Goal: Transaction & Acquisition: Purchase product/service

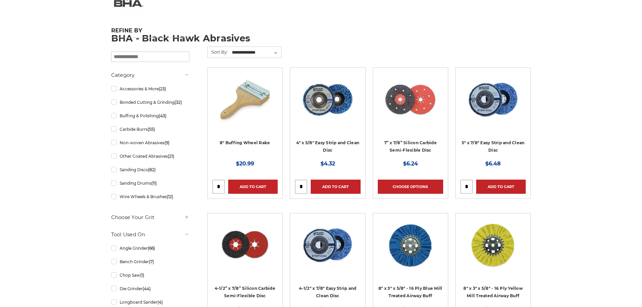
scroll to position [84, 0]
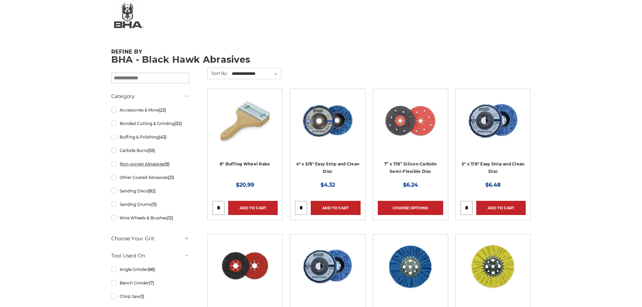
click at [143, 165] on link "Non-woven Abrasives (9)" at bounding box center [150, 164] width 78 height 12
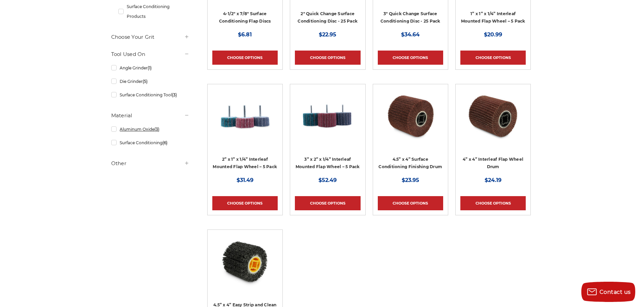
scroll to position [236, 0]
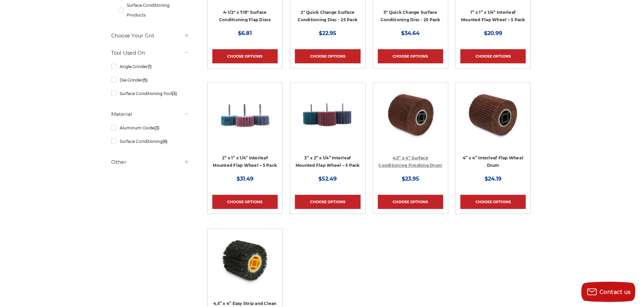
click at [400, 158] on link "4.5” x 4” Surface Conditioning Finishing Drum" at bounding box center [410, 161] width 64 height 13
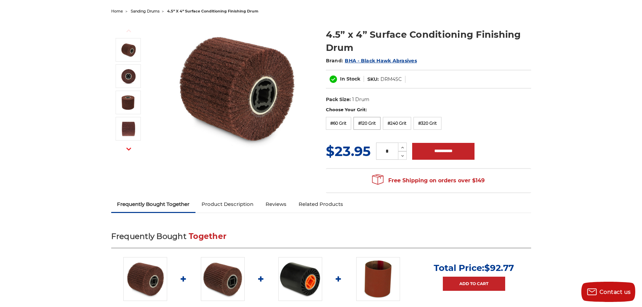
click at [370, 117] on label "#120 Grit" at bounding box center [367, 123] width 27 height 13
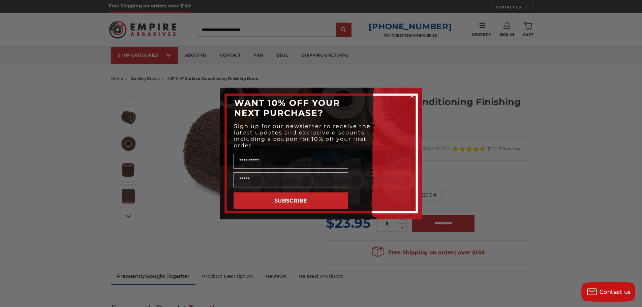
click at [414, 96] on circle "Close dialog" at bounding box center [412, 96] width 6 height 6
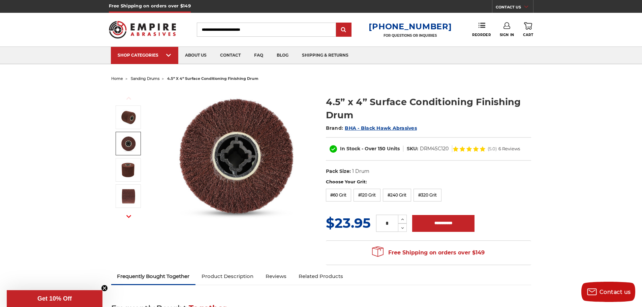
click at [124, 145] on img at bounding box center [128, 143] width 17 height 17
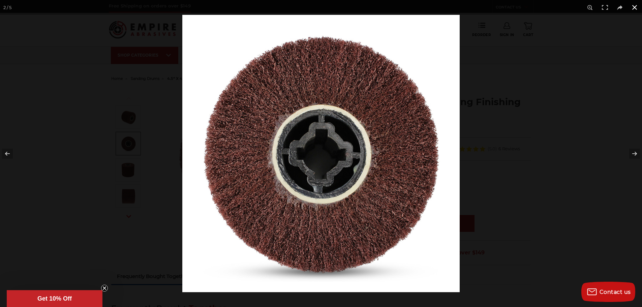
click at [637, 7] on button at bounding box center [634, 7] width 15 height 15
